Goal: Information Seeking & Learning: Understand process/instructions

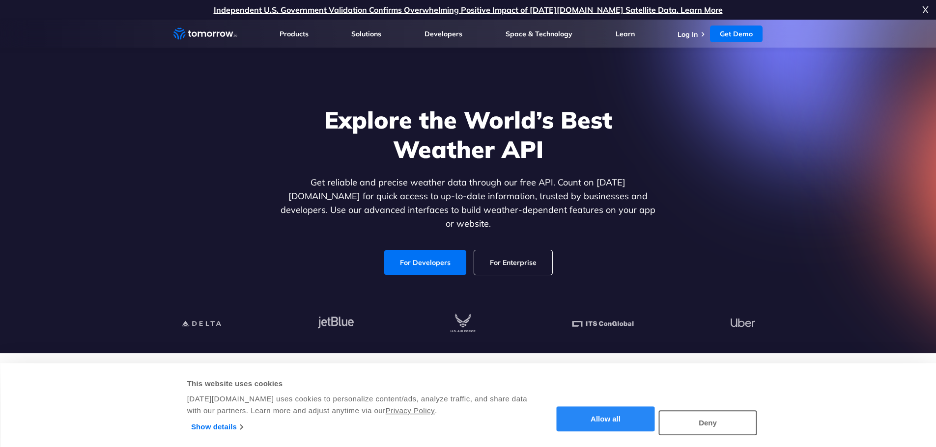
click at [632, 411] on button "Allow all" at bounding box center [606, 419] width 98 height 25
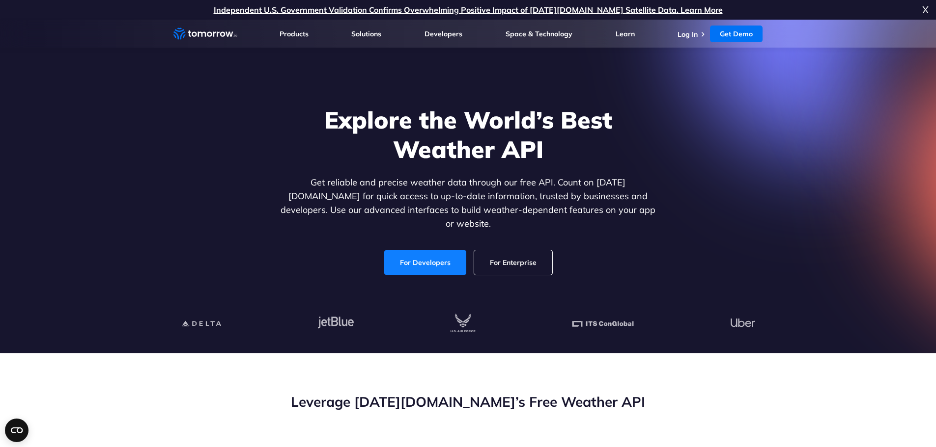
click at [429, 255] on link "For Developers" at bounding box center [425, 262] width 82 height 25
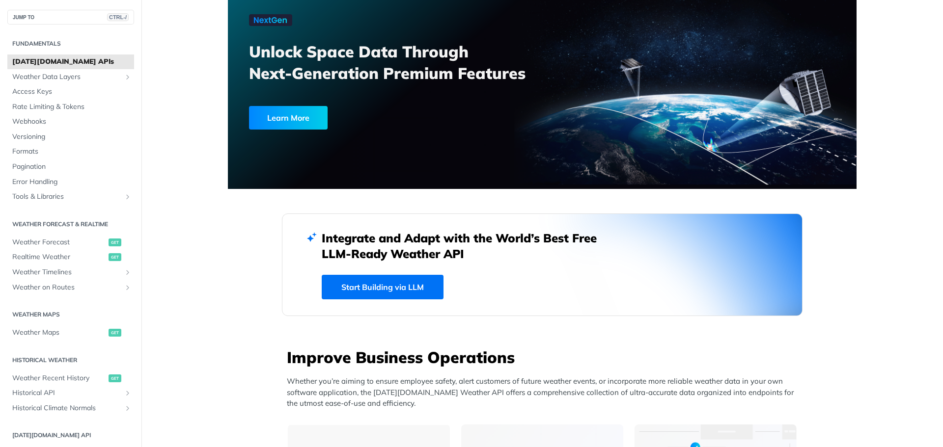
scroll to position [49, 0]
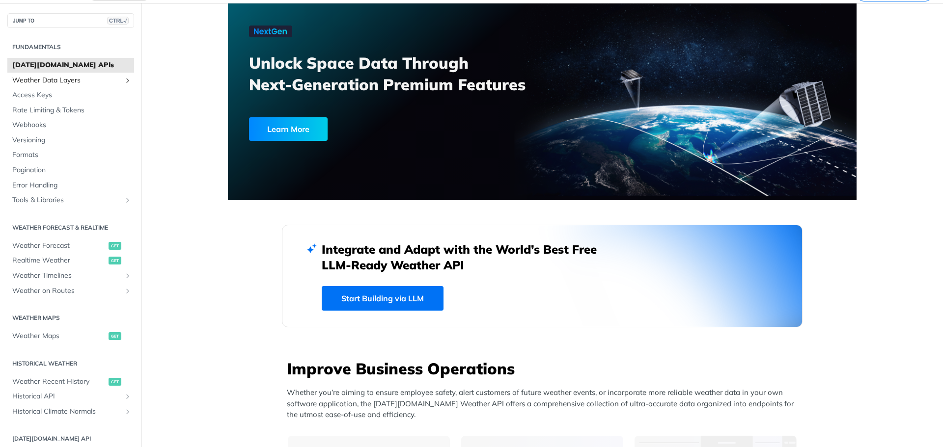
click at [83, 83] on span "Weather Data Layers" at bounding box center [66, 81] width 109 height 10
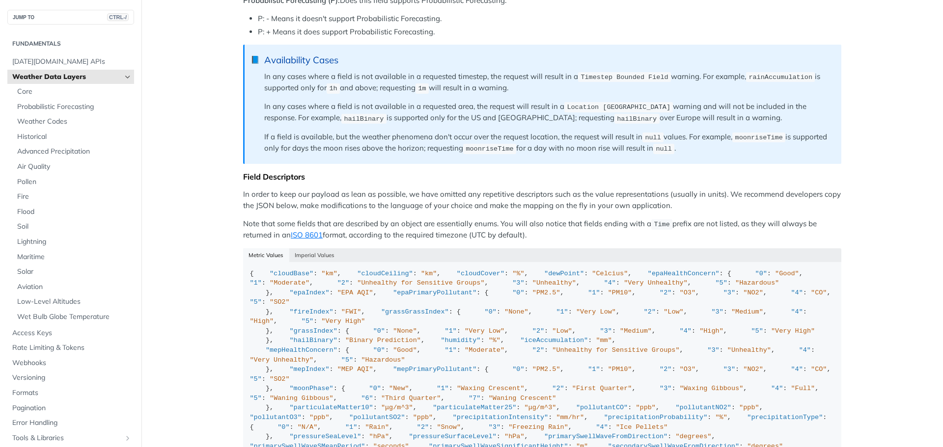
scroll to position [786, 0]
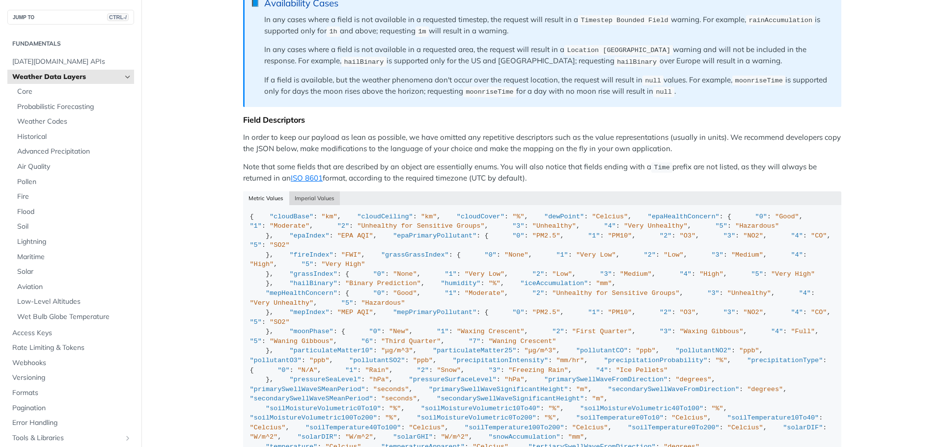
click at [317, 195] on button "Imperial Values" at bounding box center [314, 199] width 51 height 14
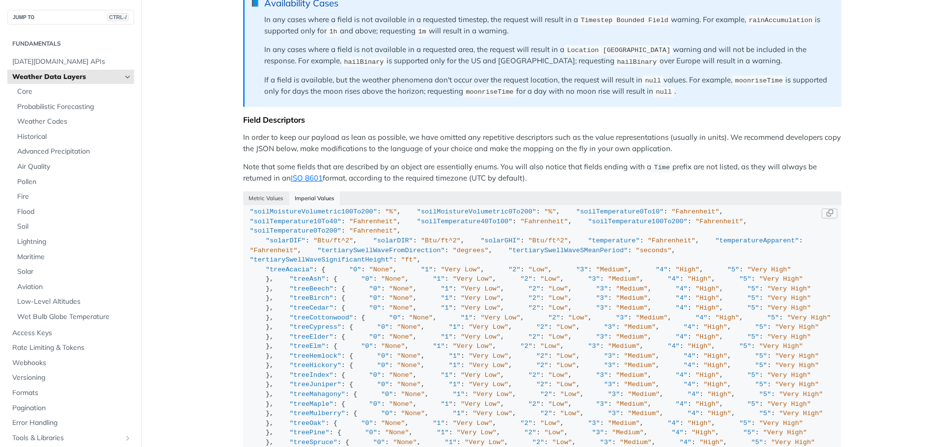
scroll to position [1031, 0]
click at [36, 61] on span "Tomorrow.io APIs" at bounding box center [71, 62] width 119 height 10
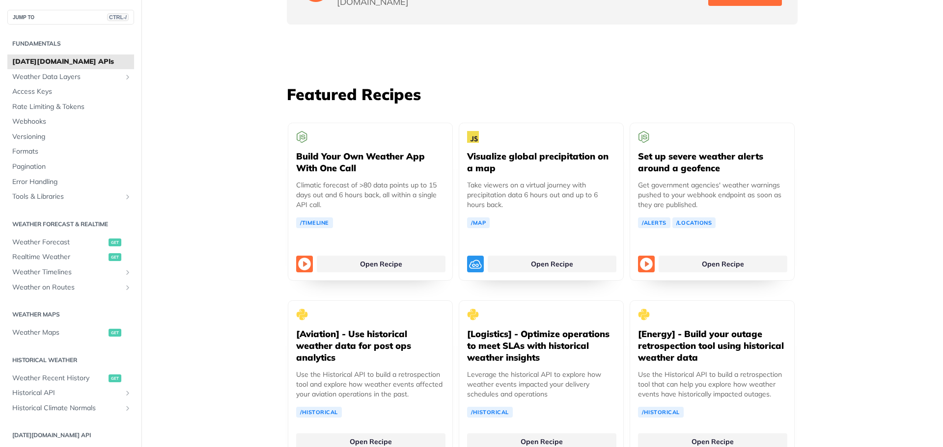
scroll to position [1768, 0]
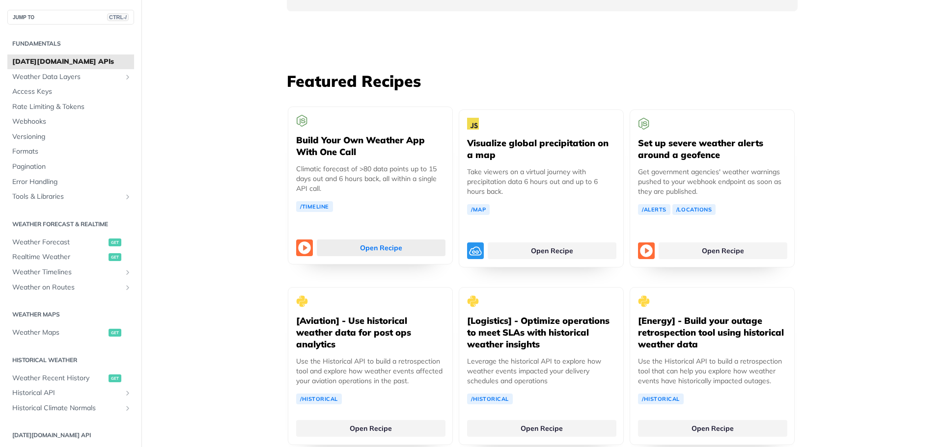
click at [341, 240] on link "Open Recipe" at bounding box center [381, 248] width 129 height 17
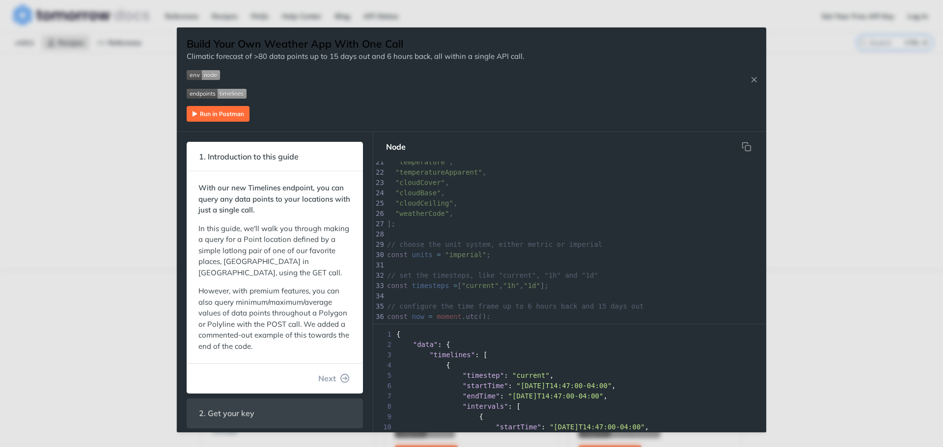
scroll to position [196, 0]
click at [233, 112] on img "Expand image" at bounding box center [218, 114] width 63 height 16
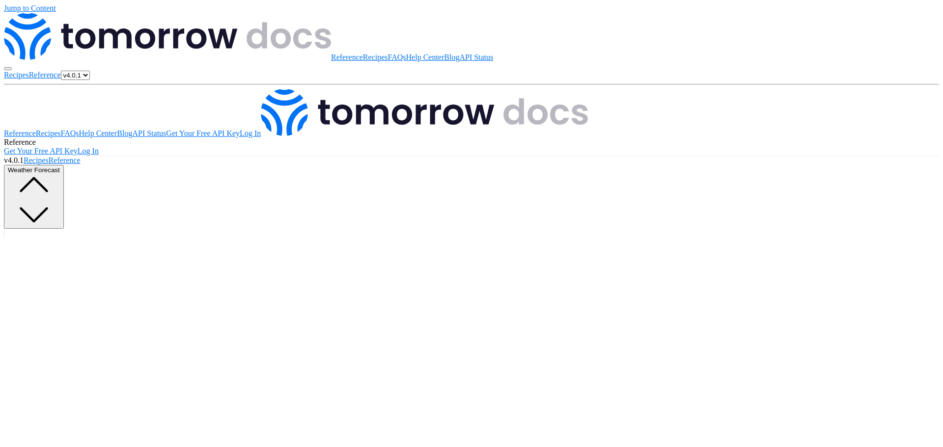
scroll to position [196, 0]
drag, startPoint x: 646, startPoint y: 205, endPoint x: 822, endPoint y: 72, distance: 220.5
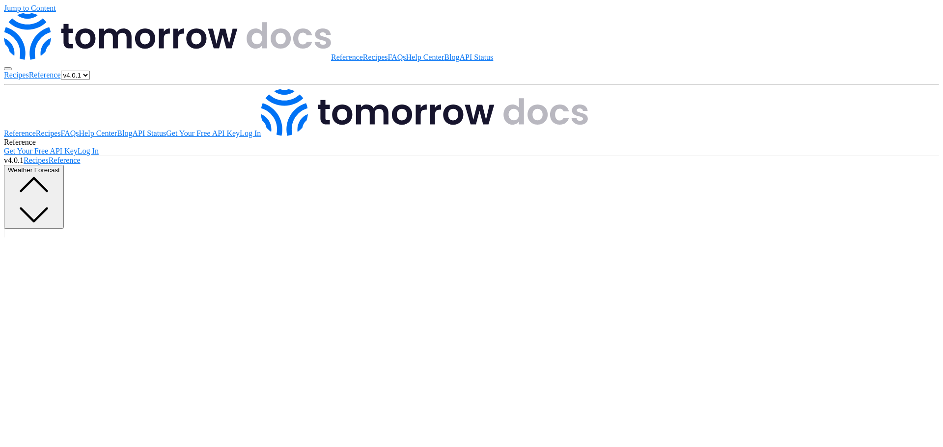
scroll to position [0, 0]
drag, startPoint x: 824, startPoint y: 117, endPoint x: 871, endPoint y: 117, distance: 47.2
drag, startPoint x: 798, startPoint y: 115, endPoint x: 807, endPoint y: 114, distance: 9.4
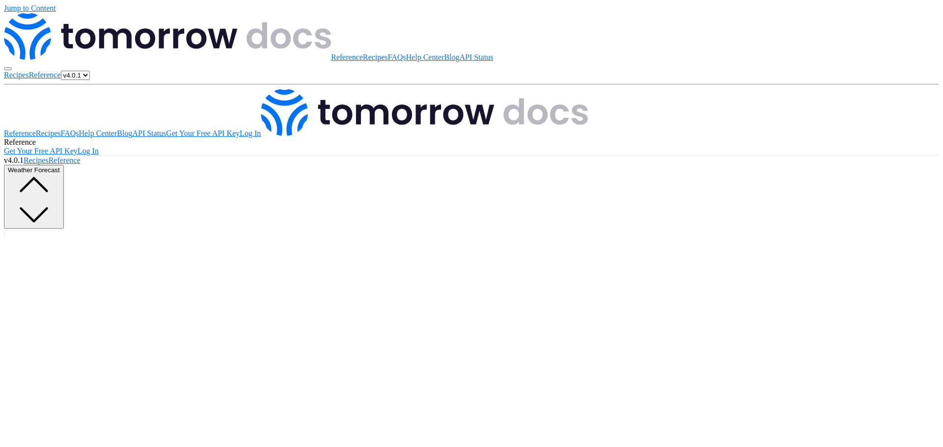
drag, startPoint x: 819, startPoint y: 114, endPoint x: 831, endPoint y: 113, distance: 11.8
click at [78, 147] on link "Get Your Free API Key" at bounding box center [41, 151] width 74 height 8
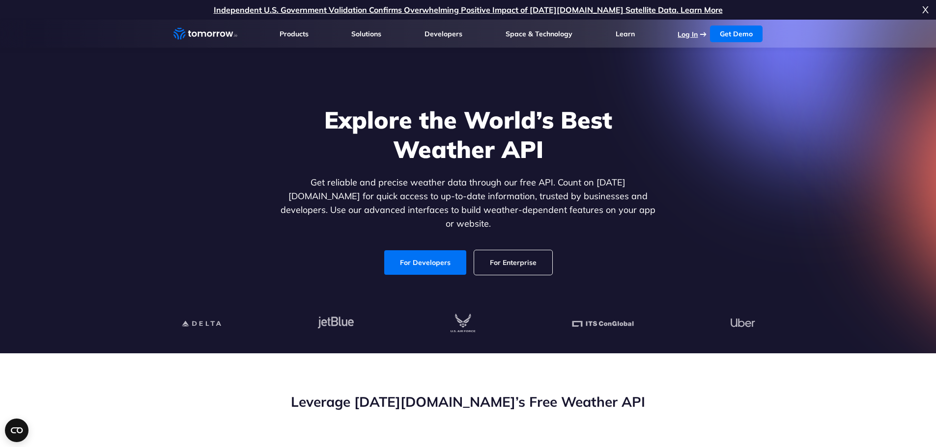
click at [688, 34] on link "Log In" at bounding box center [687, 34] width 20 height 9
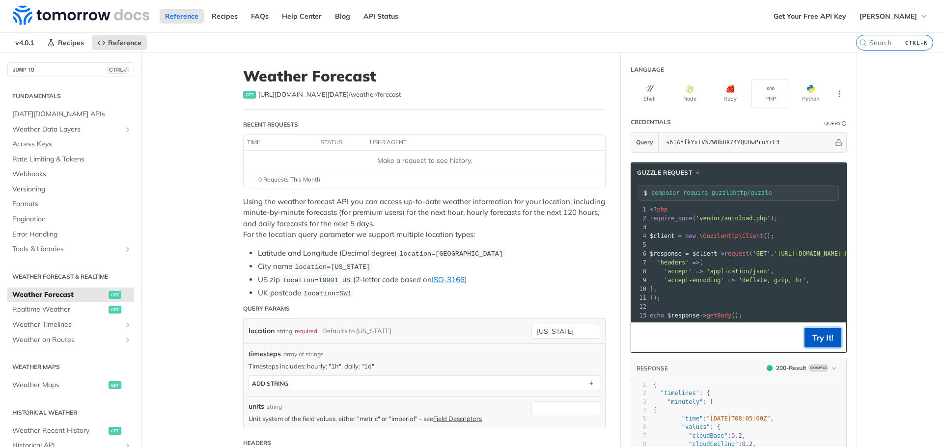
click at [812, 348] on button "Try It!" at bounding box center [823, 338] width 37 height 20
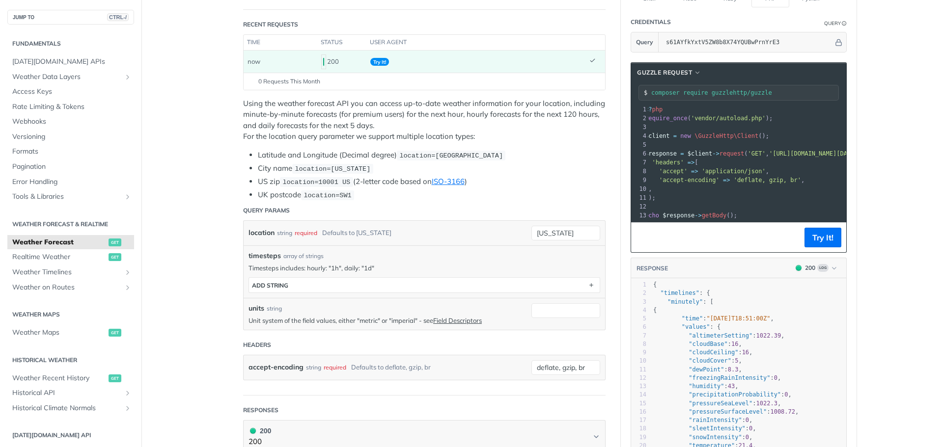
scroll to position [8, 0]
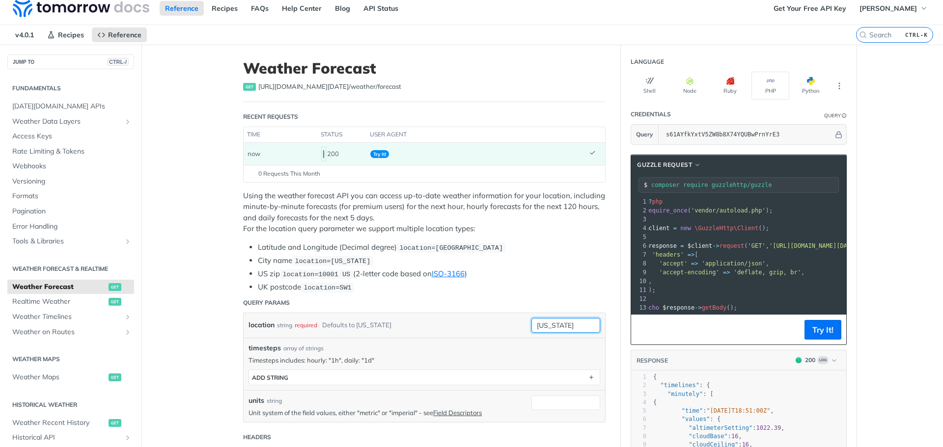
drag, startPoint x: 569, startPoint y: 326, endPoint x: 499, endPoint y: 320, distance: 70.5
click at [499, 320] on div "location string required Defaults to new york new york required type : string U…" at bounding box center [425, 325] width 362 height 25
type input "fort myers, fl"
click at [775, 240] on pre "​" at bounding box center [894, 237] width 502 height 9
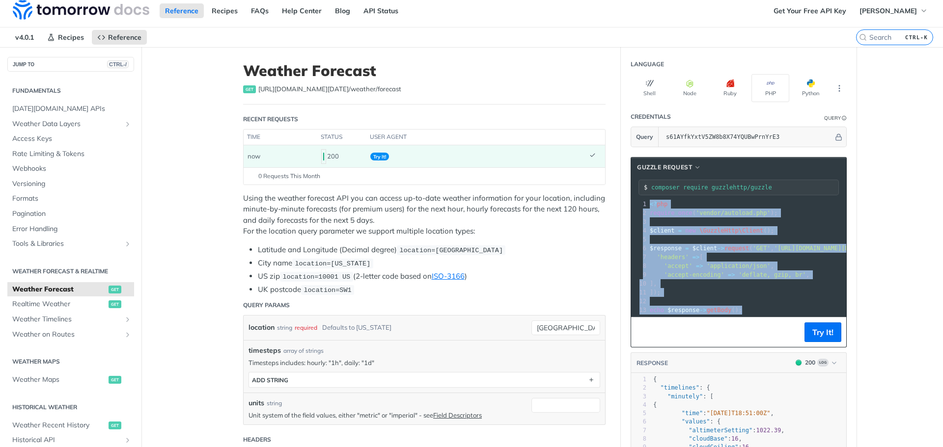
scroll to position [0, 0]
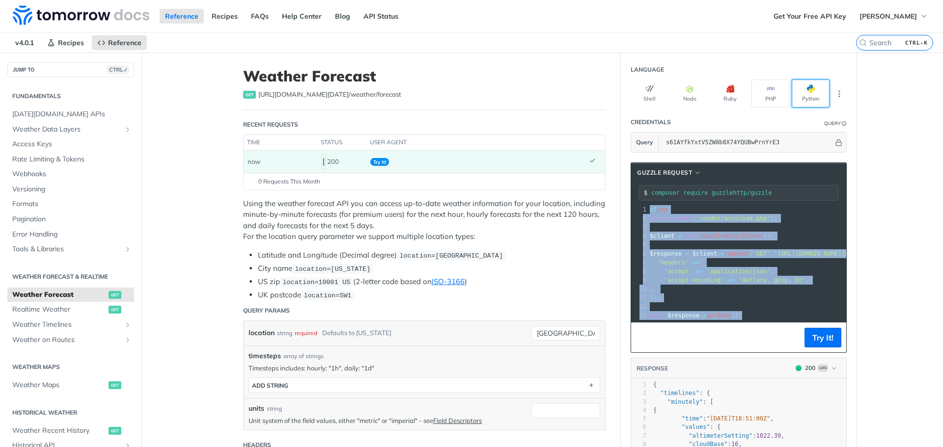
click at [799, 100] on button "Python" at bounding box center [811, 94] width 38 height 28
type input "python -m pip install requests"
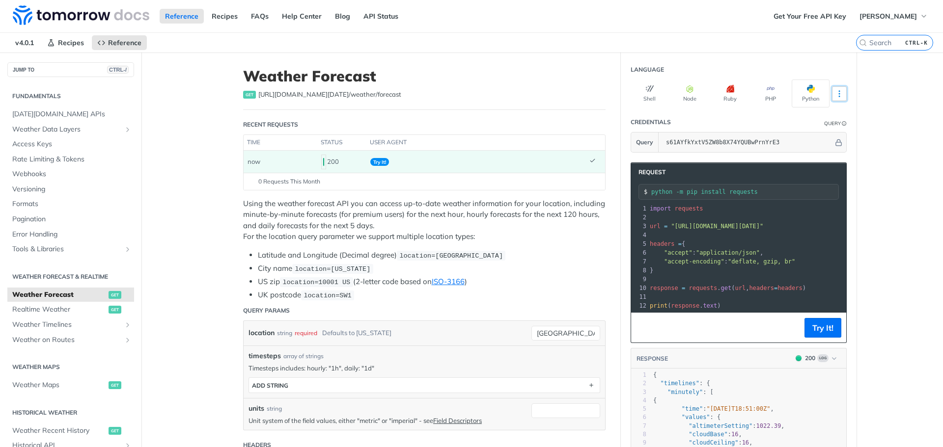
click at [836, 94] on icon "More ellipsis" at bounding box center [839, 93] width 9 height 9
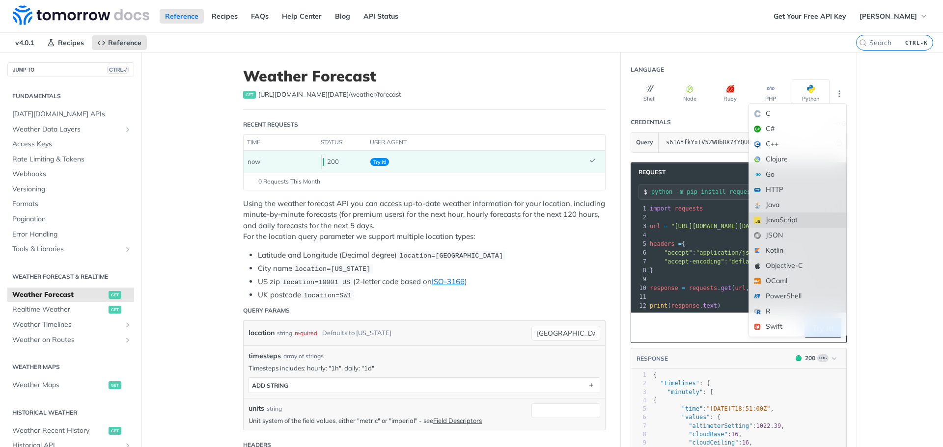
click at [795, 221] on div "JavaScript" at bounding box center [797, 220] width 97 height 15
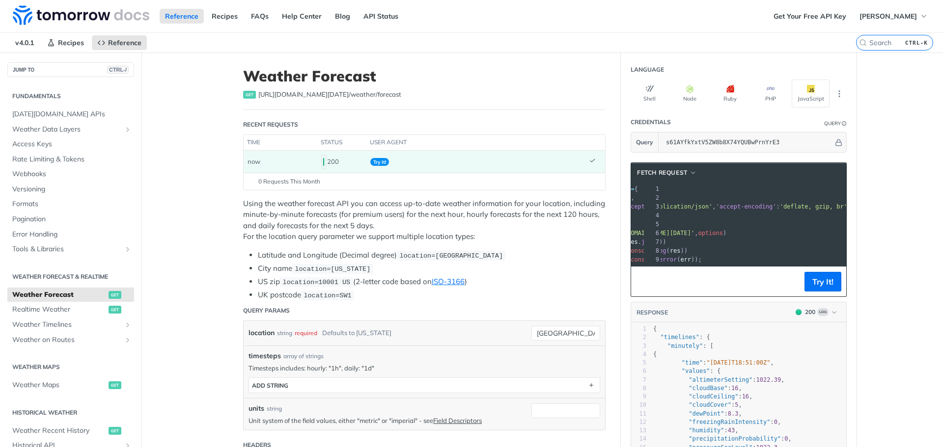
scroll to position [0, 82]
click at [827, 288] on button "Try It!" at bounding box center [823, 282] width 37 height 20
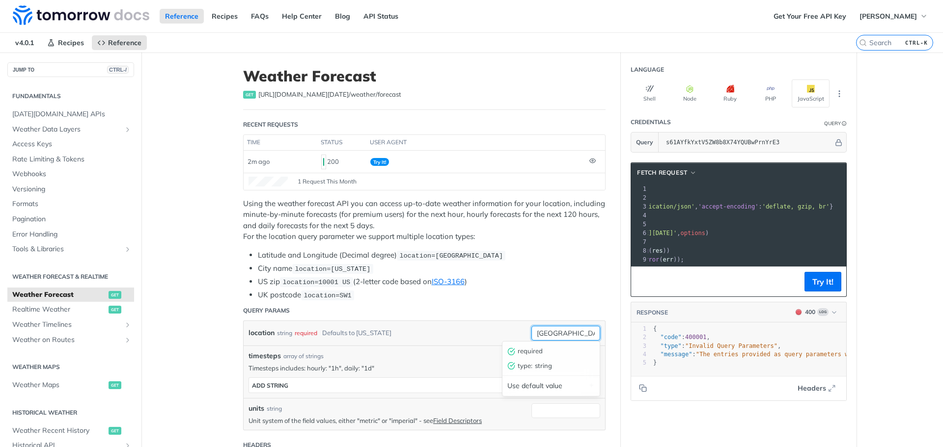
drag, startPoint x: 576, startPoint y: 334, endPoint x: 566, endPoint y: 333, distance: 9.9
click at [566, 333] on input "fort myers, fl" at bounding box center [565, 333] width 69 height 15
type input "fort myers"
click at [817, 284] on button "Try It!" at bounding box center [823, 282] width 37 height 20
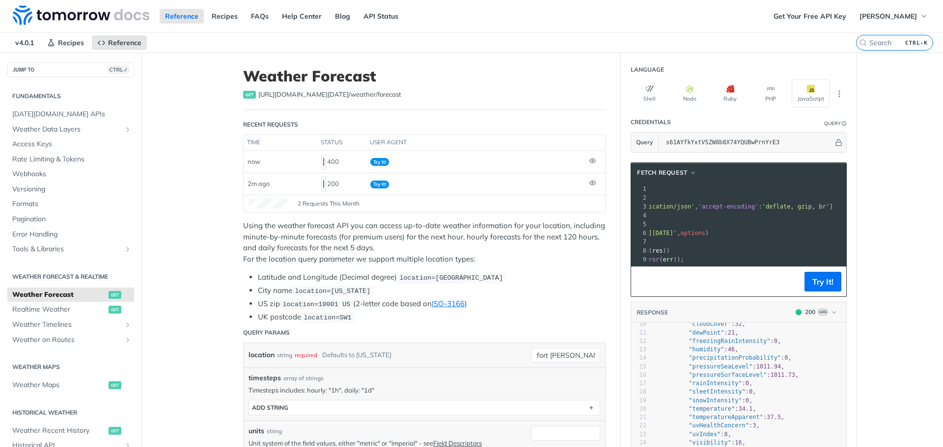
scroll to position [98, 0]
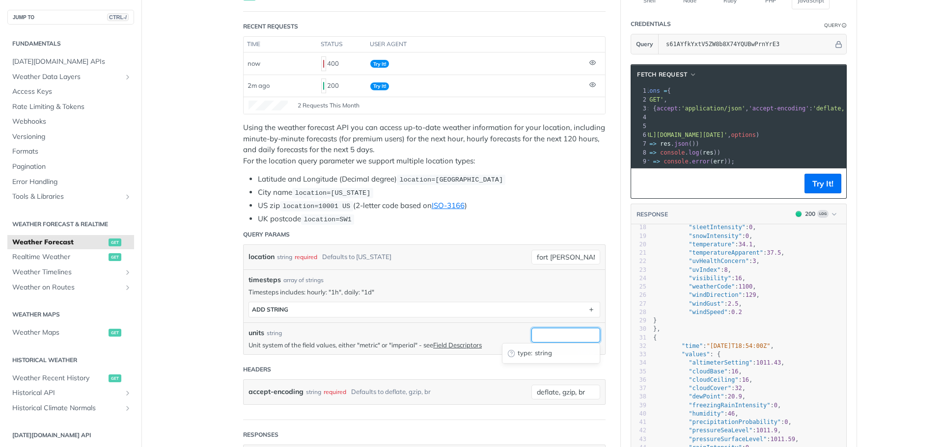
click at [545, 333] on input "units" at bounding box center [565, 335] width 69 height 15
type input "imperial"
click at [393, 272] on div "timesteps array of strings Timesteps includes: hourly: "1h", daily: "1d" timest…" at bounding box center [425, 296] width 362 height 53
click at [825, 191] on button "Try It!" at bounding box center [823, 184] width 37 height 20
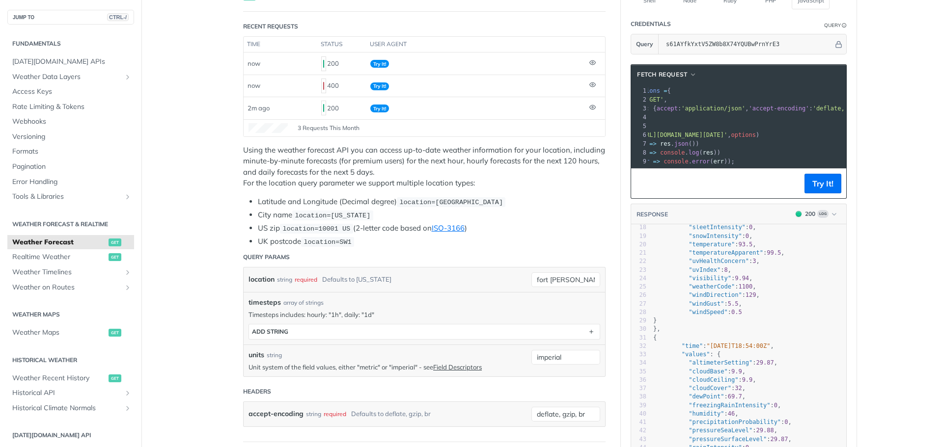
click at [774, 87] on pre "const options = {" at bounding box center [837, 90] width 451 height 9
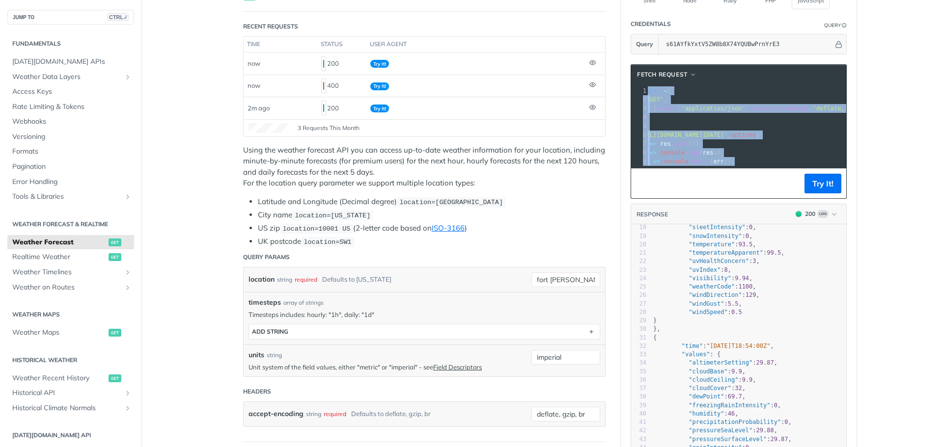
copy div "const options = { 2 method : 'GET' , 3 headers : { accept : 'application/json' …"
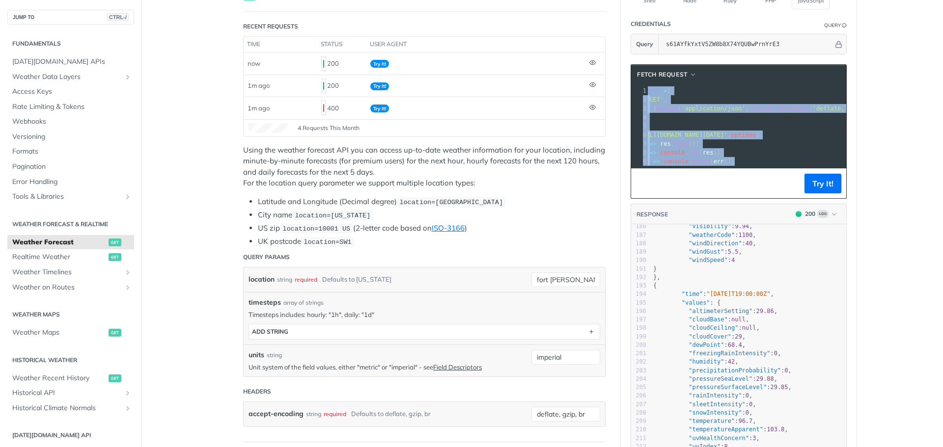
scroll to position [1690, 0]
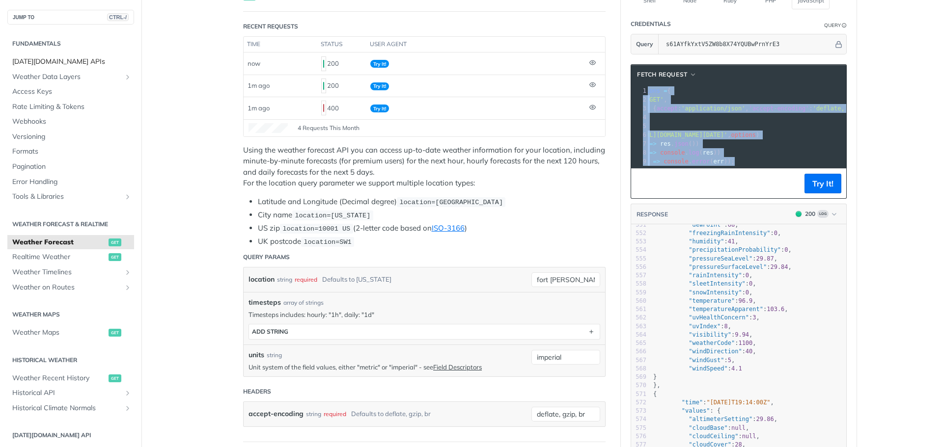
click at [54, 59] on span "Tomorrow.io APIs" at bounding box center [71, 62] width 119 height 10
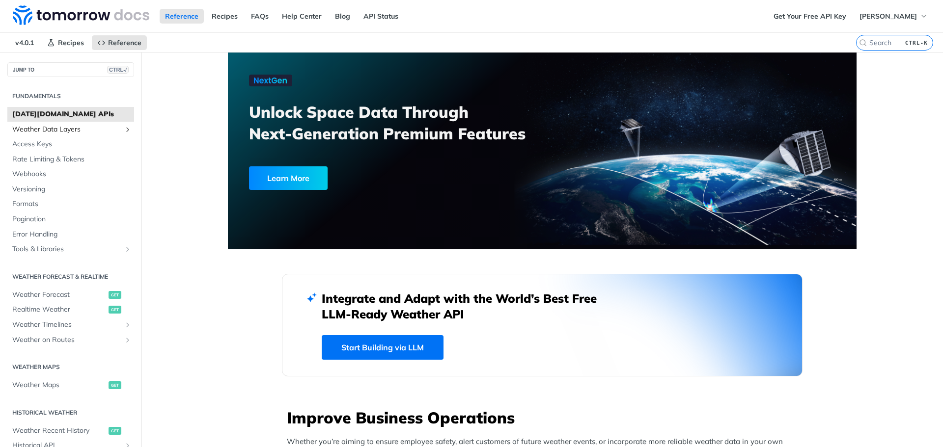
click at [35, 129] on span "Weather Data Layers" at bounding box center [66, 130] width 109 height 10
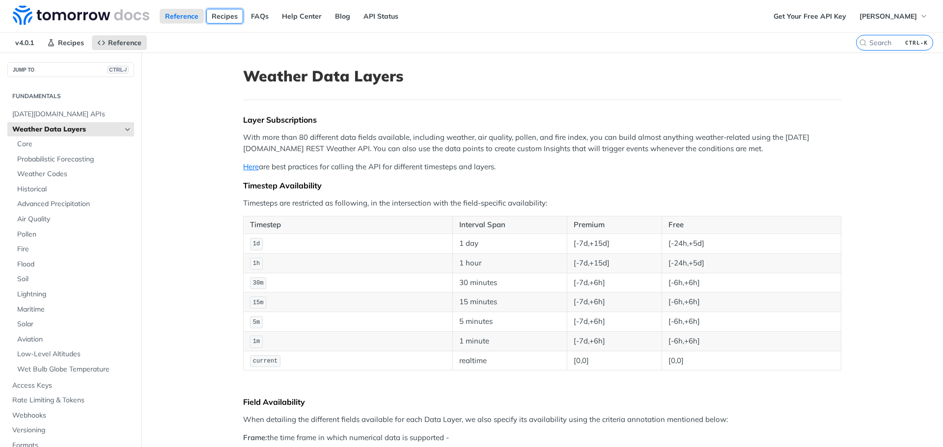
click at [213, 18] on link "Recipes" at bounding box center [224, 16] width 37 height 15
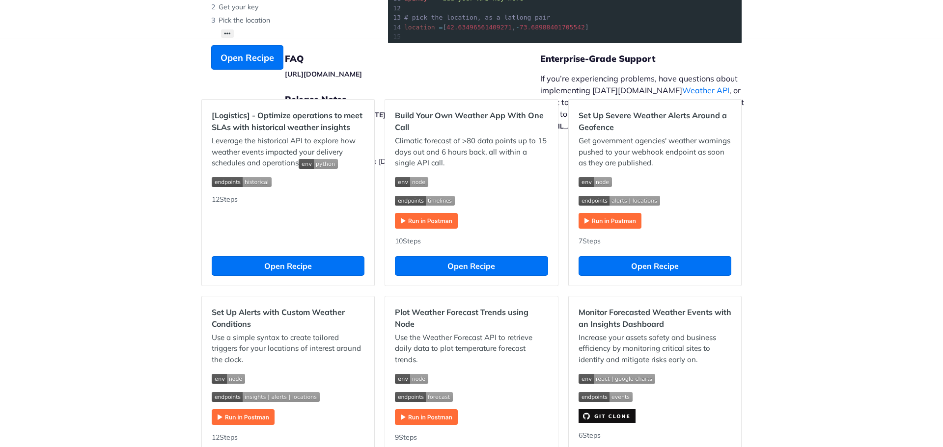
scroll to position [246, 0]
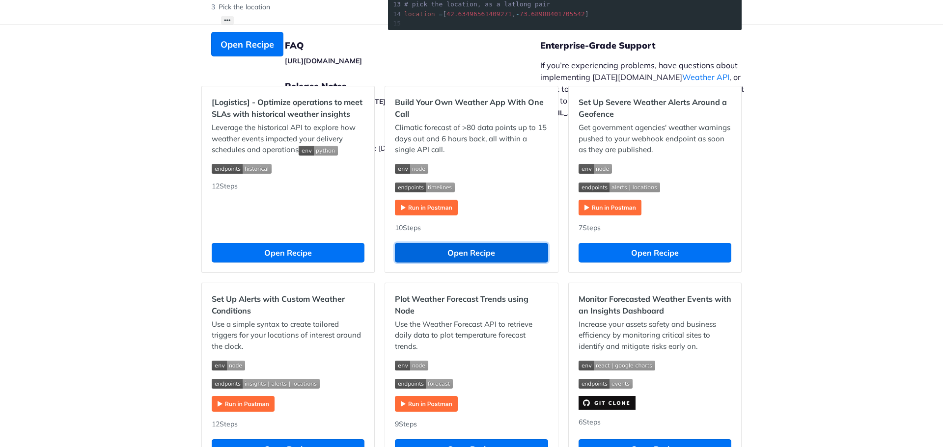
click at [461, 256] on button "Open Recipe" at bounding box center [471, 253] width 153 height 20
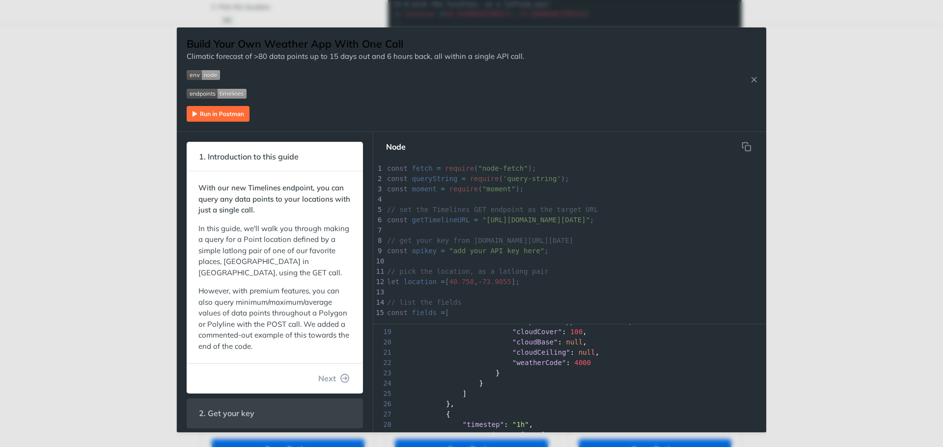
scroll to position [196, 0]
click at [225, 116] on img "Expand image" at bounding box center [218, 114] width 63 height 16
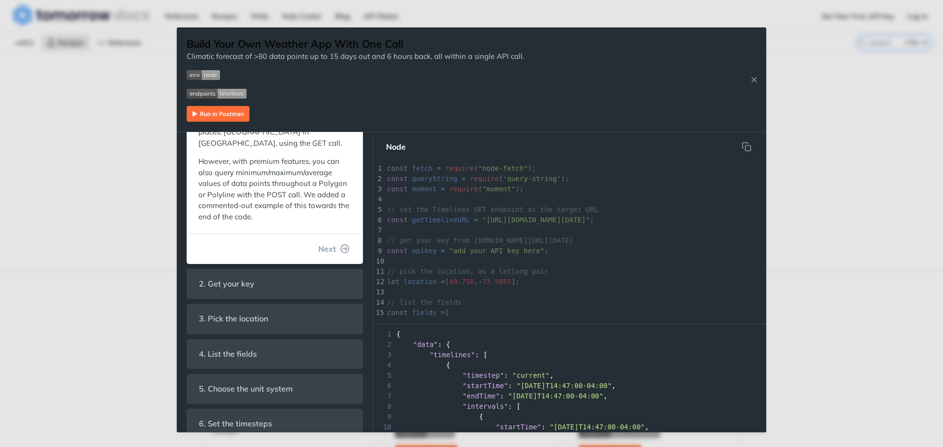
scroll to position [148, 0]
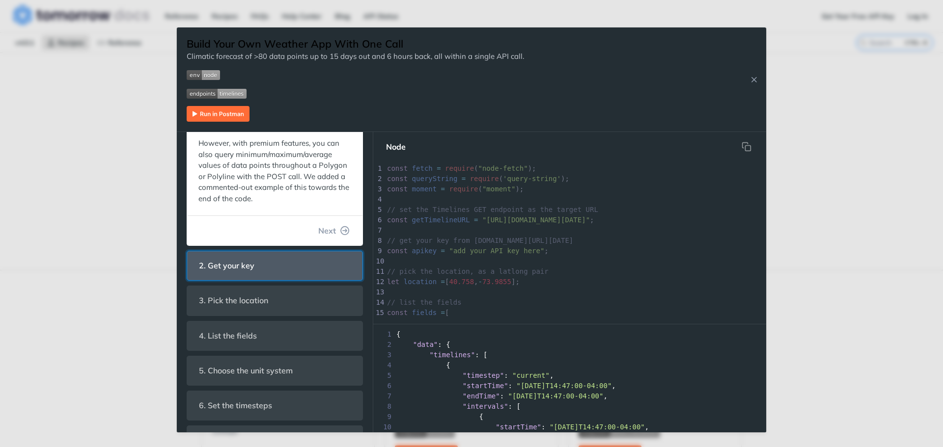
click at [258, 264] on span "2. Get your key" at bounding box center [226, 265] width 69 height 19
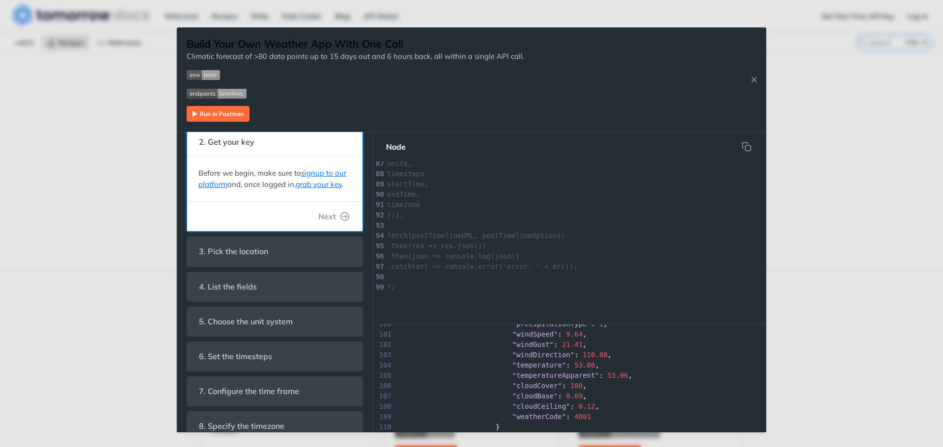
scroll to position [0, 0]
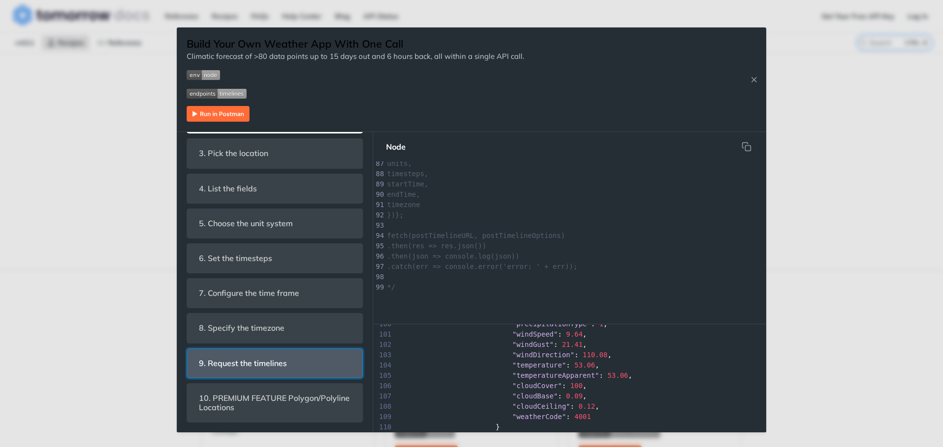
click at [249, 356] on span "9. Request the timelines" at bounding box center [243, 363] width 102 height 19
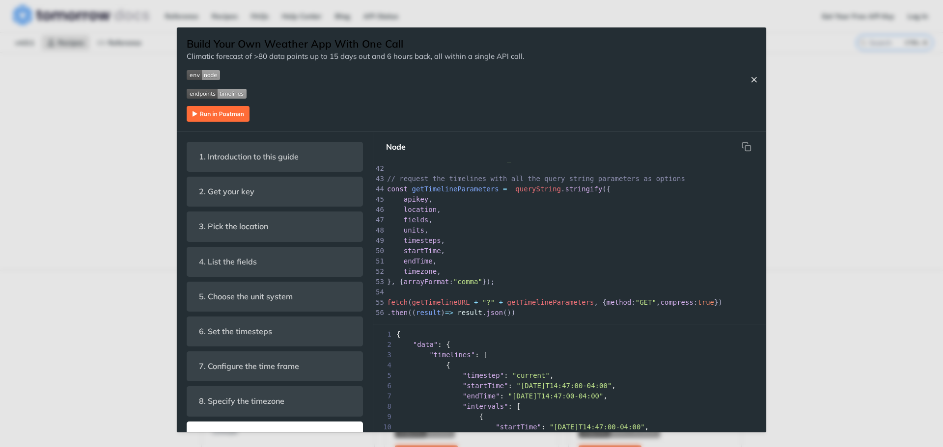
click at [752, 78] on icon "Close Recipe" at bounding box center [754, 79] width 9 height 9
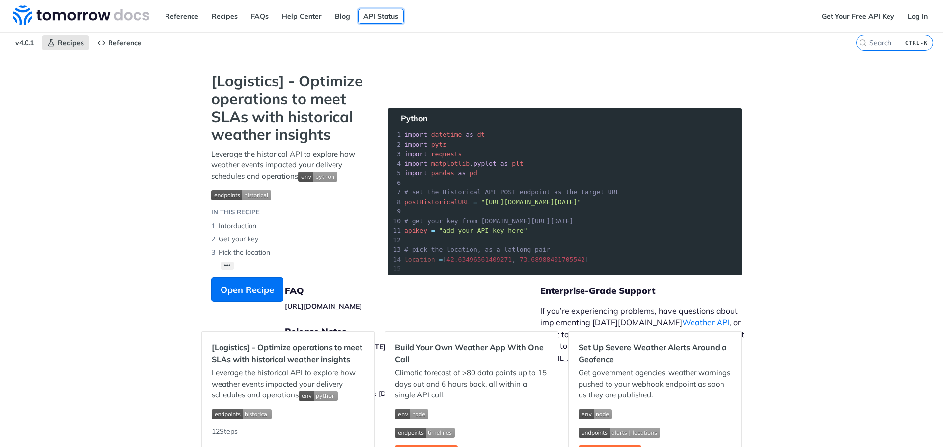
click at [383, 18] on link "API Status" at bounding box center [381, 16] width 46 height 15
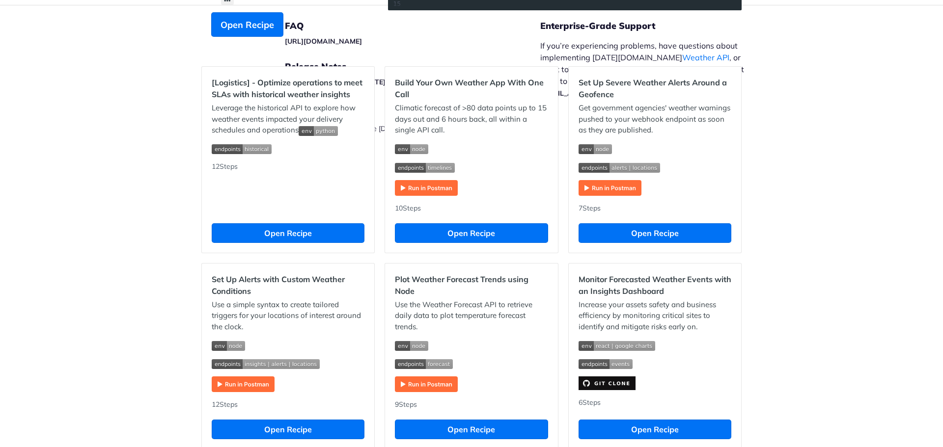
scroll to position [264, 0]
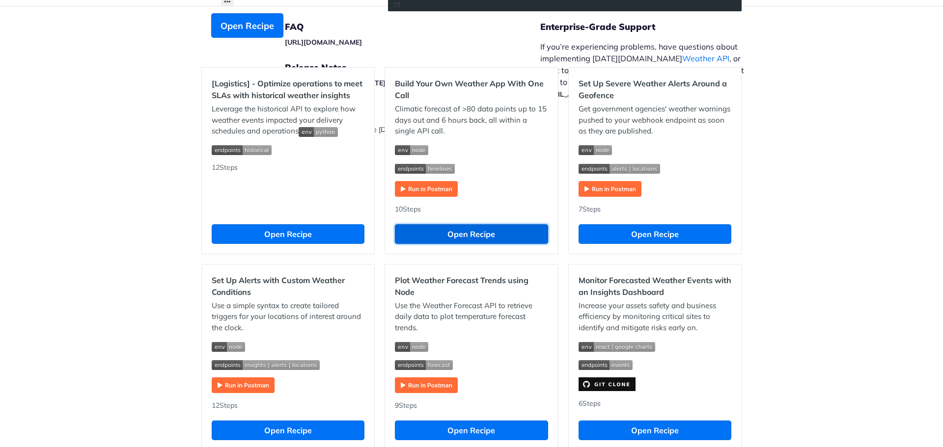
click at [470, 238] on button "Open Recipe" at bounding box center [471, 234] width 153 height 20
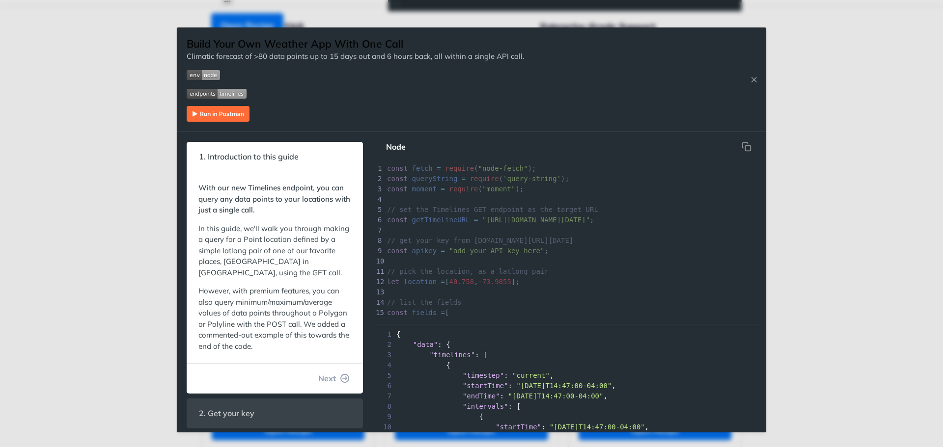
click at [210, 113] on img "Expand image" at bounding box center [218, 114] width 63 height 16
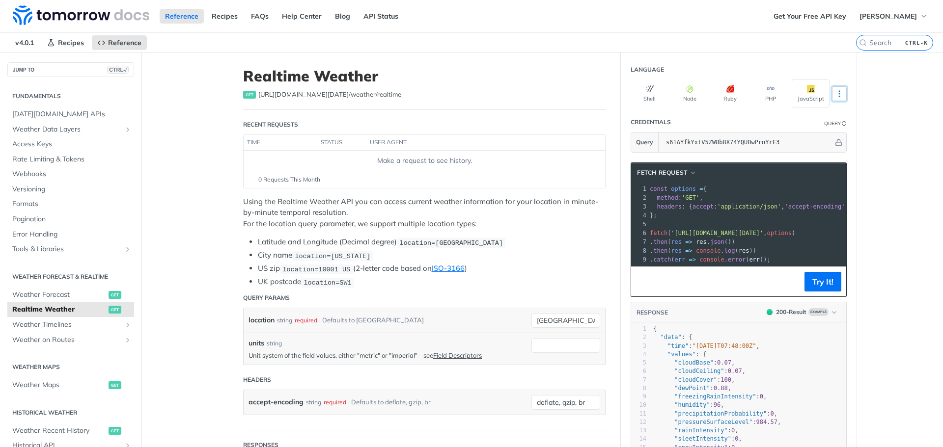
click at [839, 91] on icon "More ellipsis" at bounding box center [839, 93] width 9 height 9
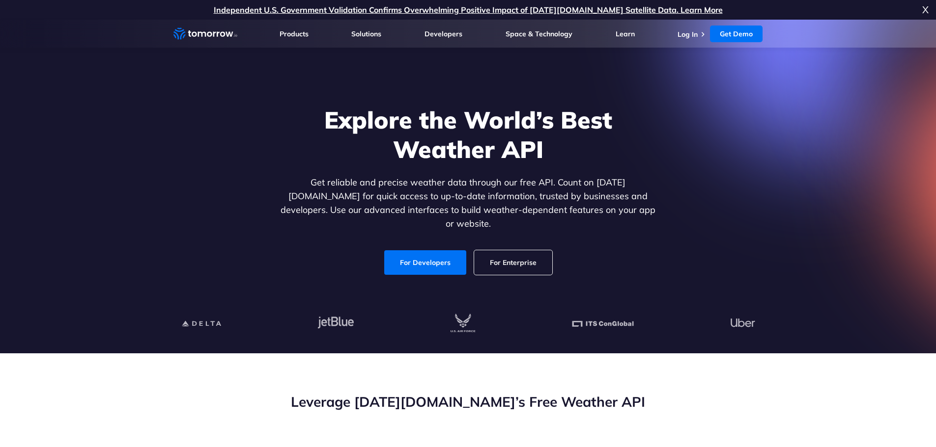
click at [681, 39] on ul "Log In Get Demo Get Demo" at bounding box center [719, 34] width 85 height 17
click at [683, 35] on link "Log In" at bounding box center [687, 34] width 20 height 9
